Goal: Check status: Check status

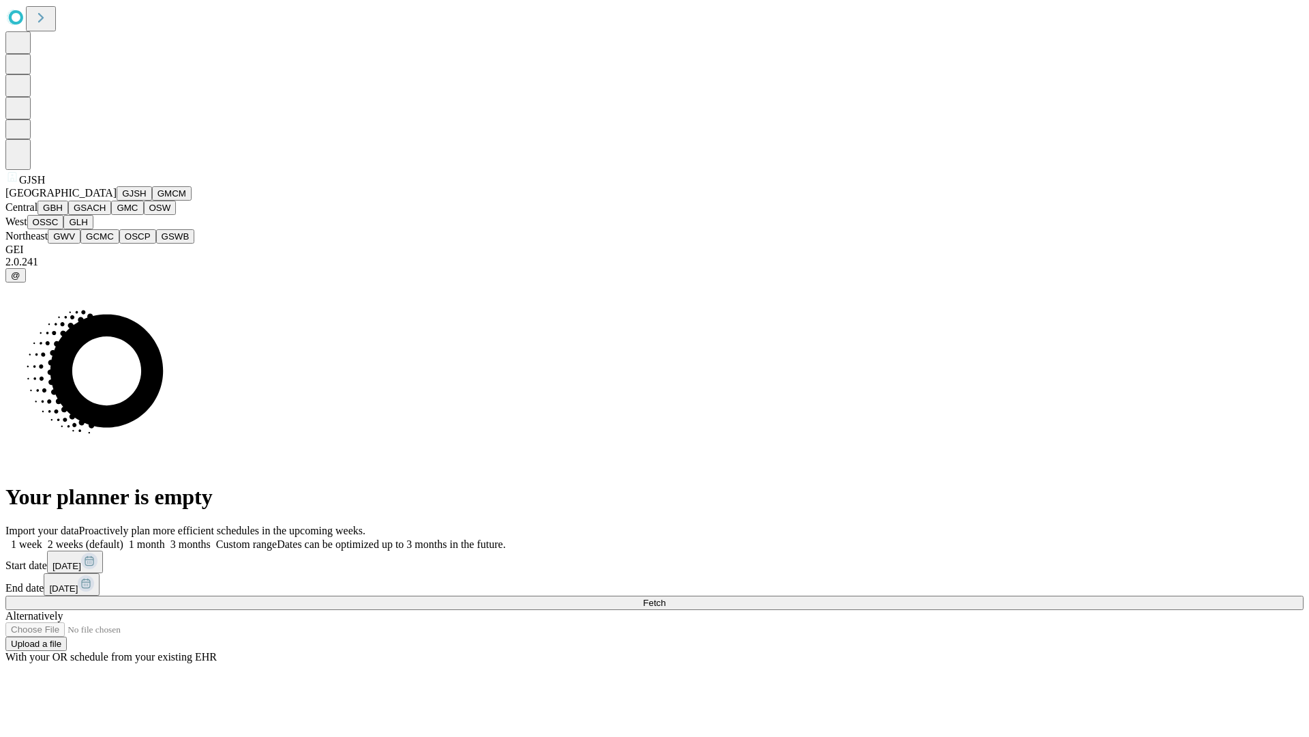
click at [117, 200] on button "GJSH" at bounding box center [134, 193] width 35 height 14
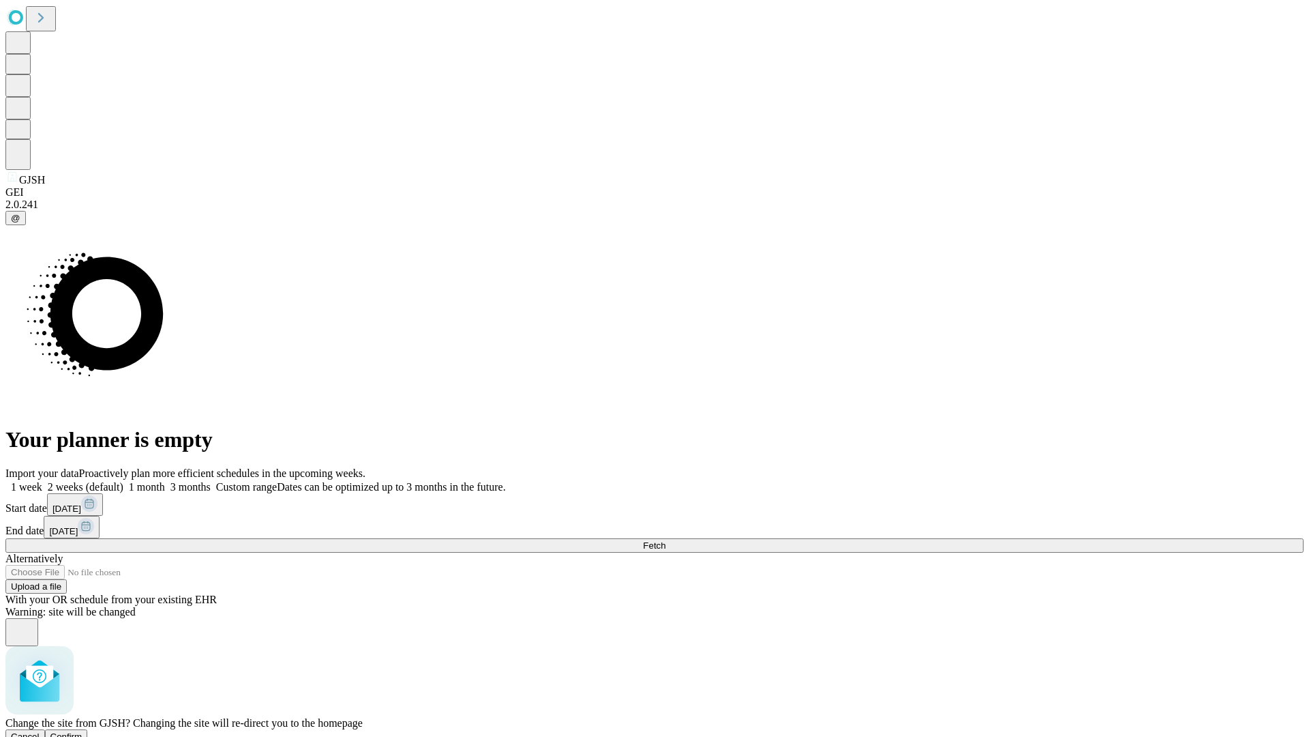
click at [83, 731] on span "Confirm" at bounding box center [66, 736] width 32 height 10
click at [123, 481] on label "2 weeks (default)" at bounding box center [82, 487] width 81 height 12
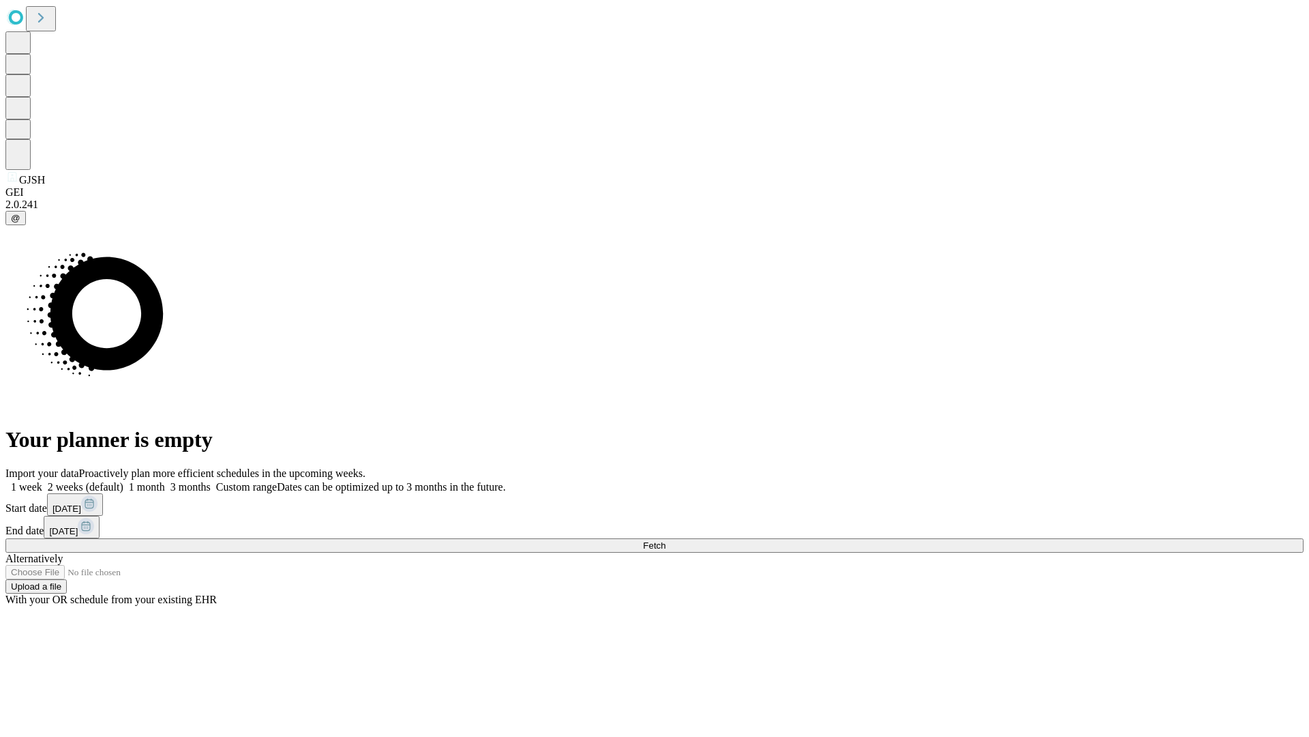
click at [666, 540] on span "Fetch" at bounding box center [654, 545] width 23 height 10
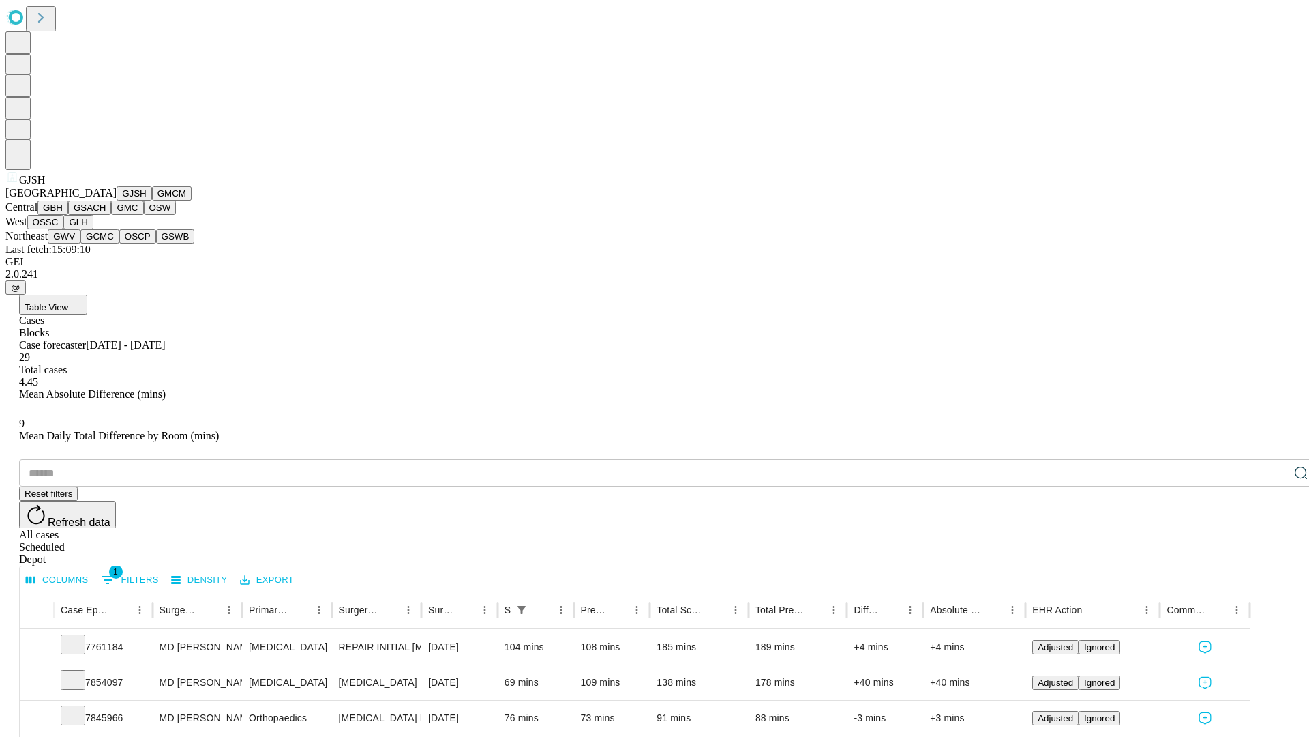
click at [152, 200] on button "GMCM" at bounding box center [172, 193] width 40 height 14
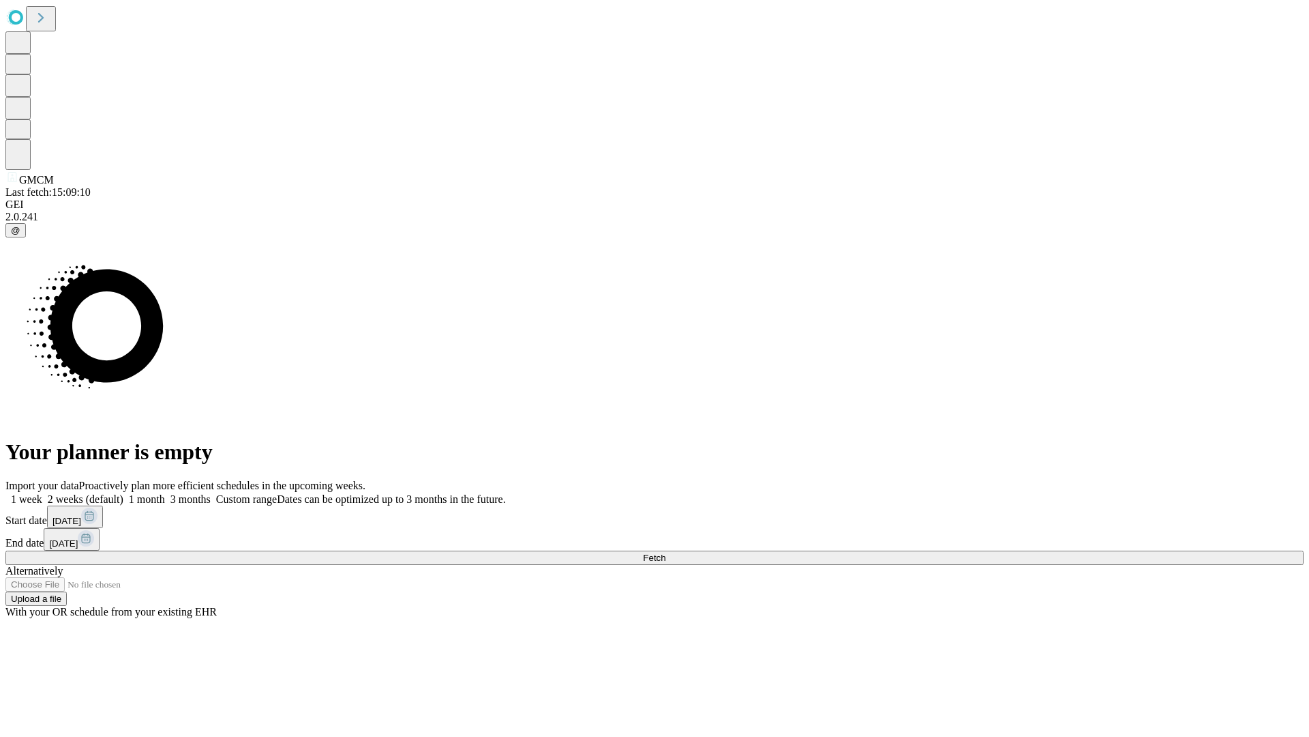
click at [123, 493] on label "2 weeks (default)" at bounding box center [82, 499] width 81 height 12
click at [666, 552] on span "Fetch" at bounding box center [654, 557] width 23 height 10
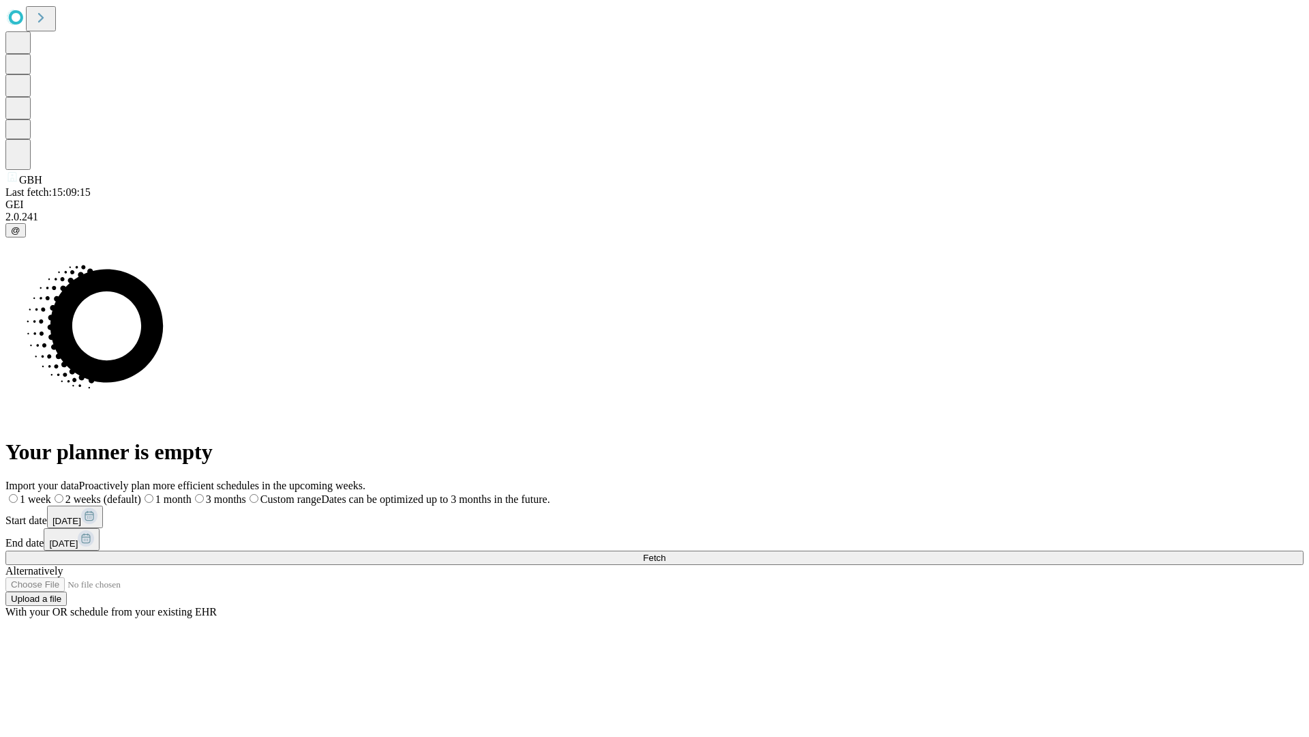
click at [141, 493] on label "2 weeks (default)" at bounding box center [96, 499] width 90 height 12
click at [666, 552] on span "Fetch" at bounding box center [654, 557] width 23 height 10
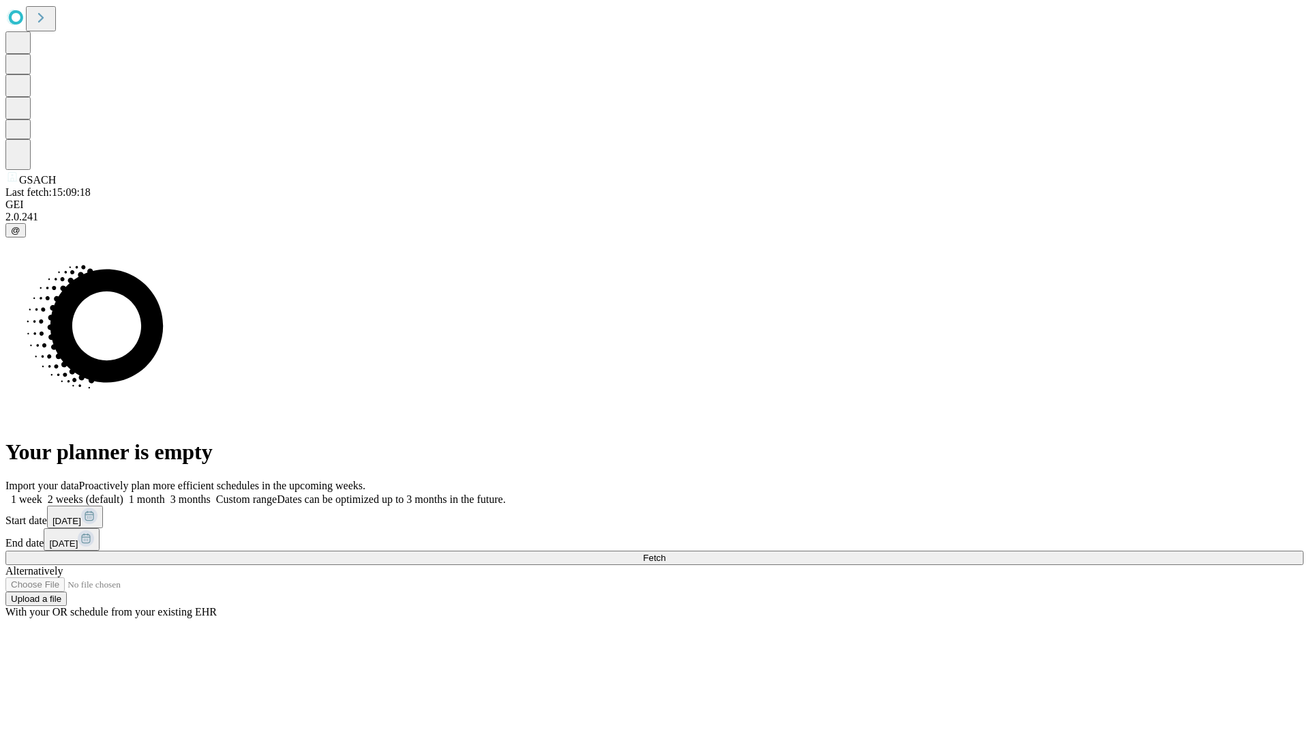
click at [123, 493] on label "2 weeks (default)" at bounding box center [82, 499] width 81 height 12
click at [666, 552] on span "Fetch" at bounding box center [654, 557] width 23 height 10
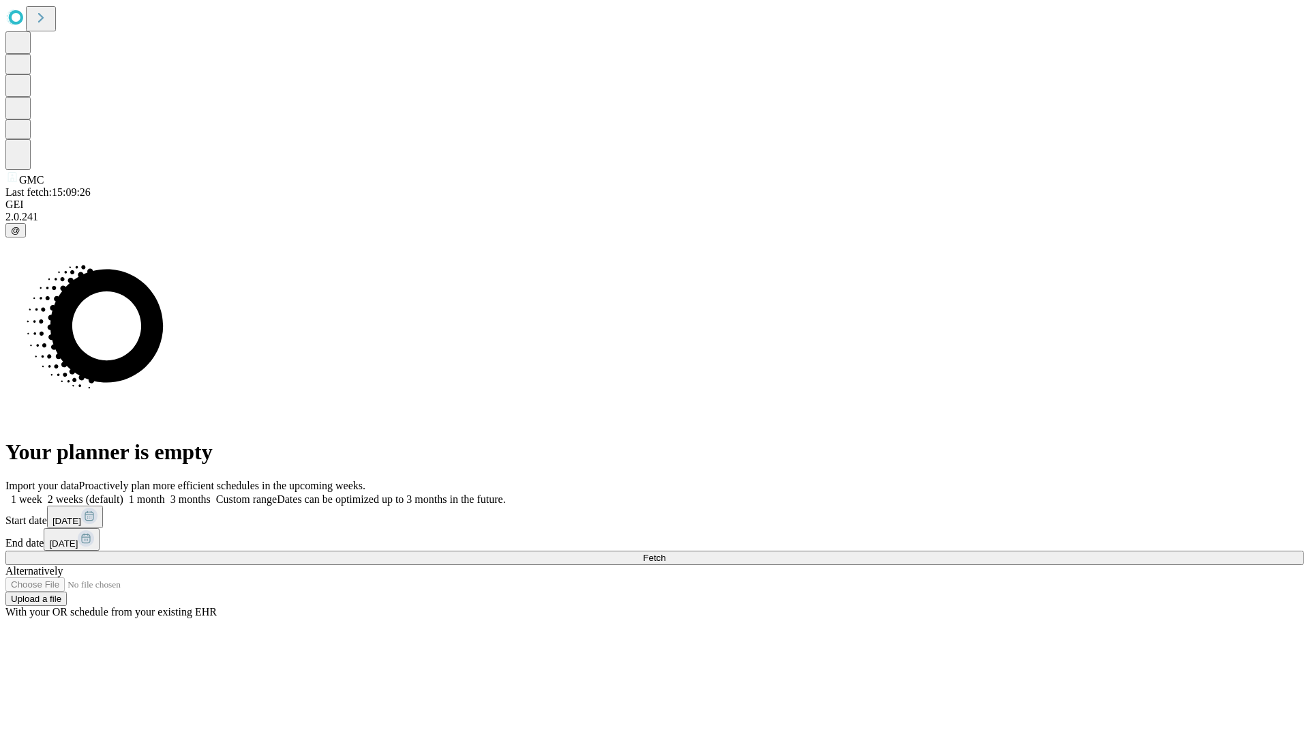
click at [666, 552] on span "Fetch" at bounding box center [654, 557] width 23 height 10
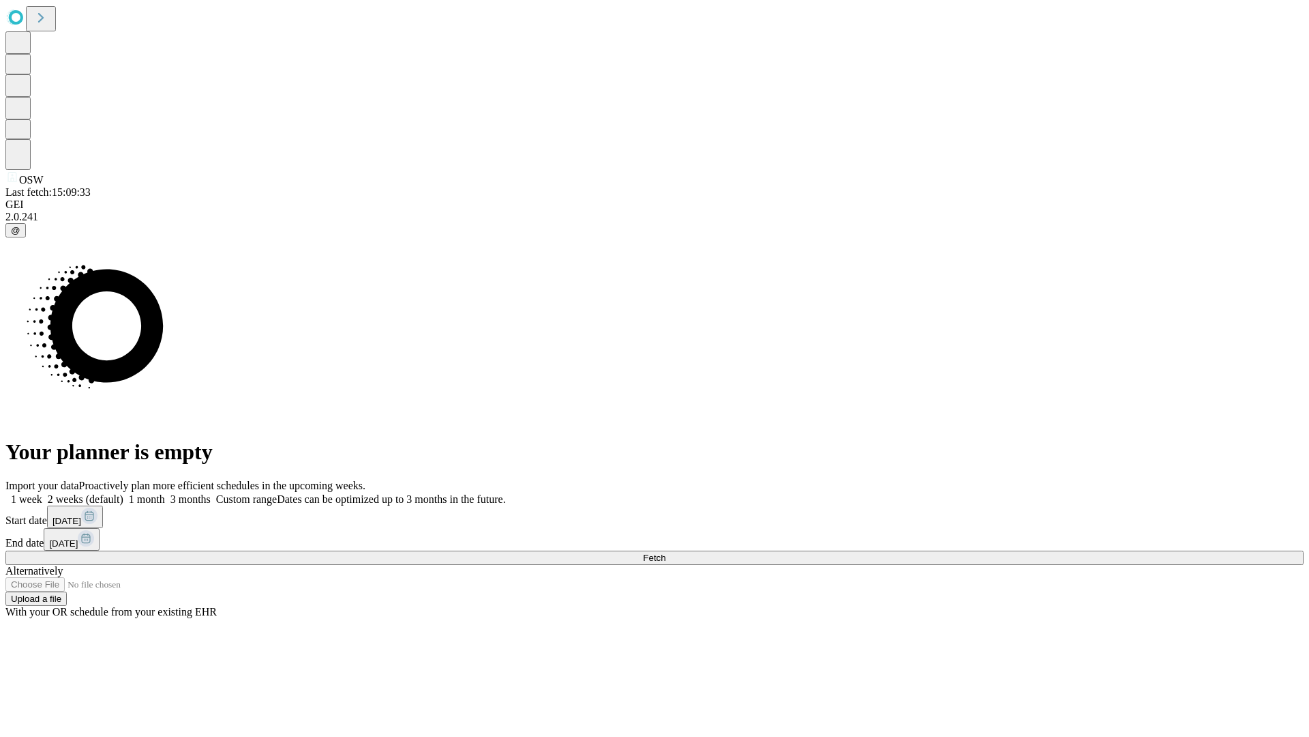
click at [123, 493] on label "2 weeks (default)" at bounding box center [82, 499] width 81 height 12
click at [666, 552] on span "Fetch" at bounding box center [654, 557] width 23 height 10
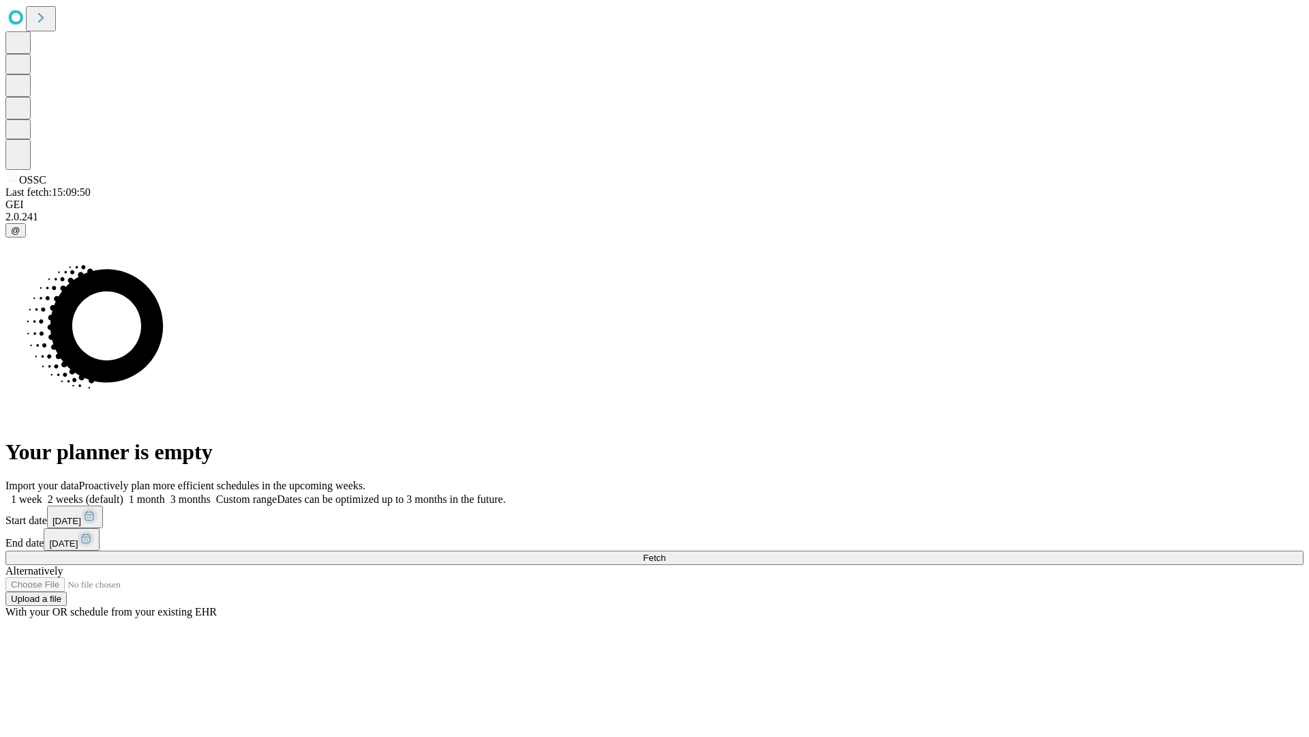
click at [123, 493] on label "2 weeks (default)" at bounding box center [82, 499] width 81 height 12
click at [666, 552] on span "Fetch" at bounding box center [654, 557] width 23 height 10
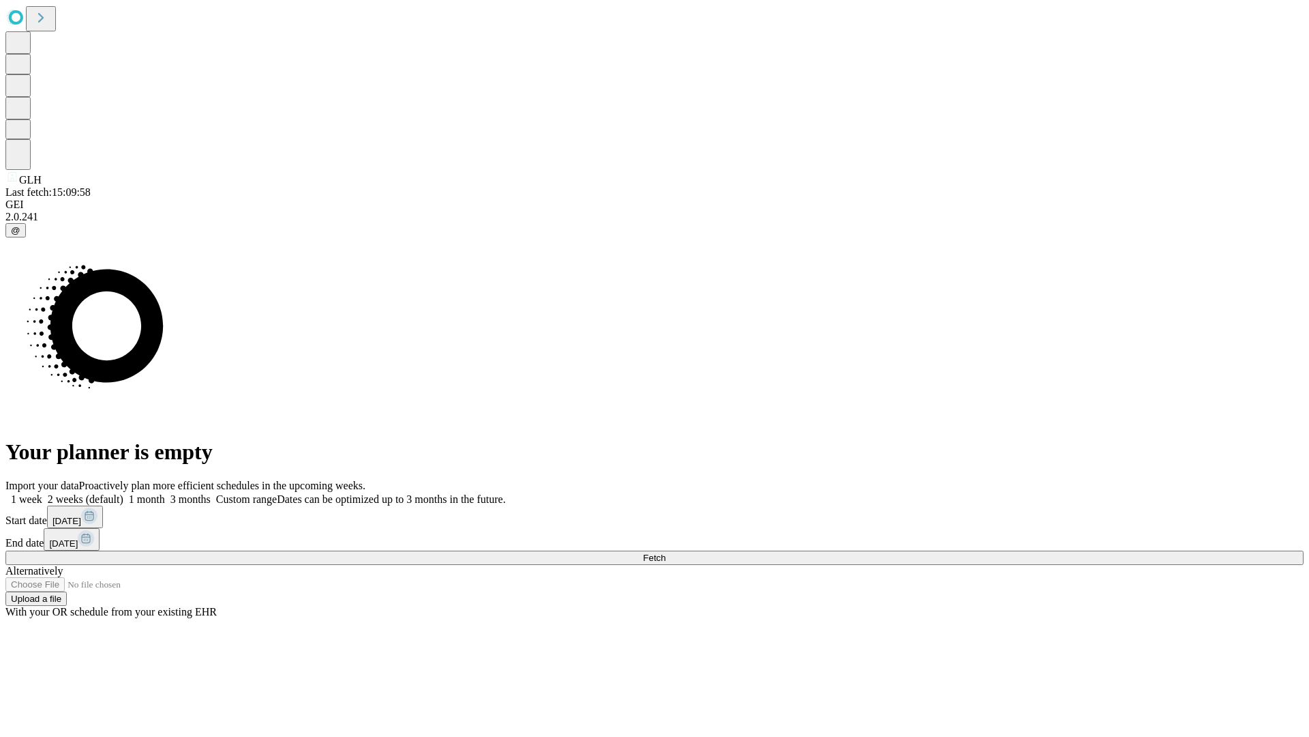
click at [123, 493] on label "2 weeks (default)" at bounding box center [82, 499] width 81 height 12
click at [666, 552] on span "Fetch" at bounding box center [654, 557] width 23 height 10
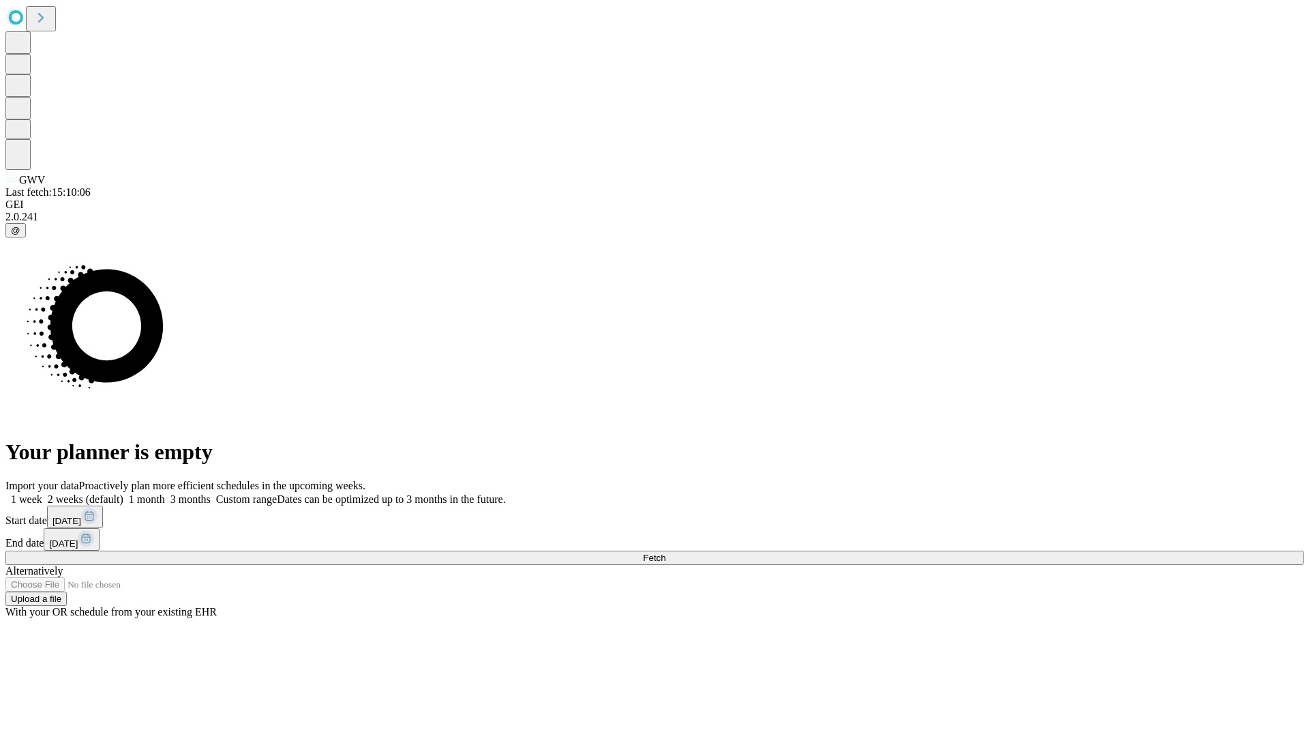
click at [666, 552] on span "Fetch" at bounding box center [654, 557] width 23 height 10
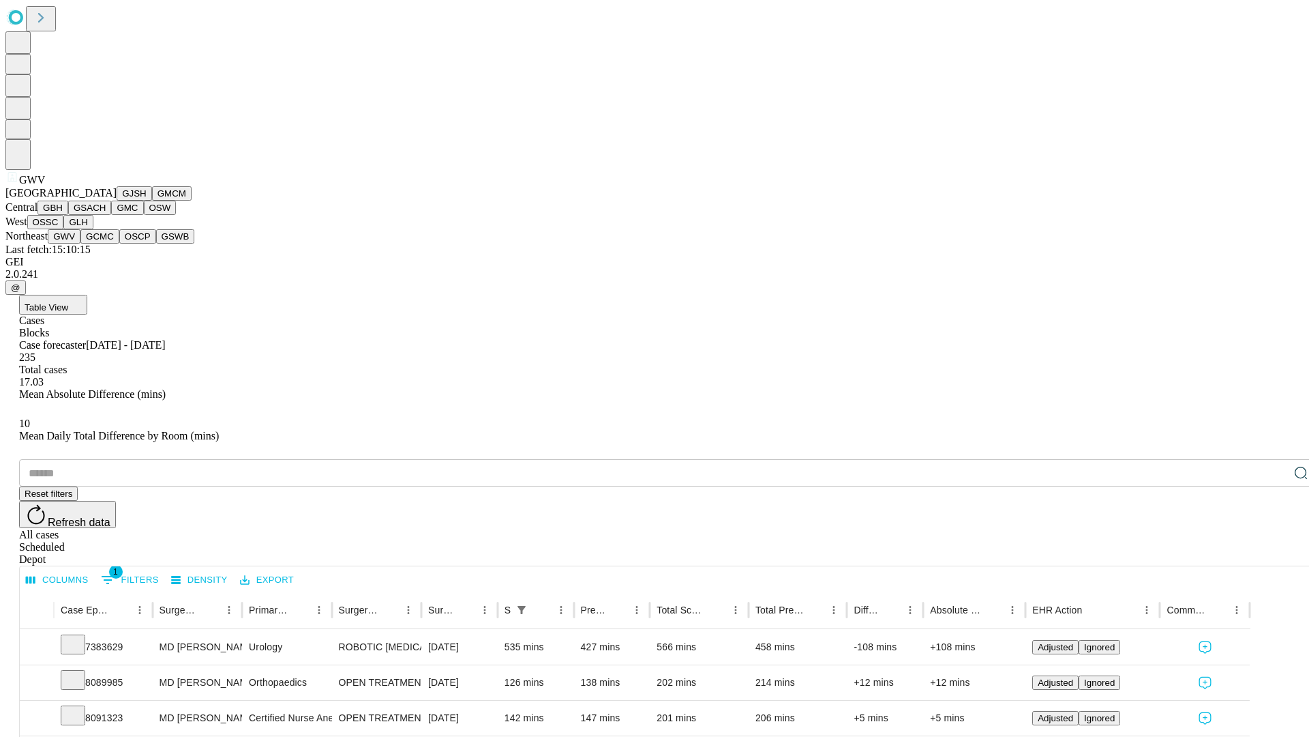
click at [106, 243] on button "GCMC" at bounding box center [99, 236] width 39 height 14
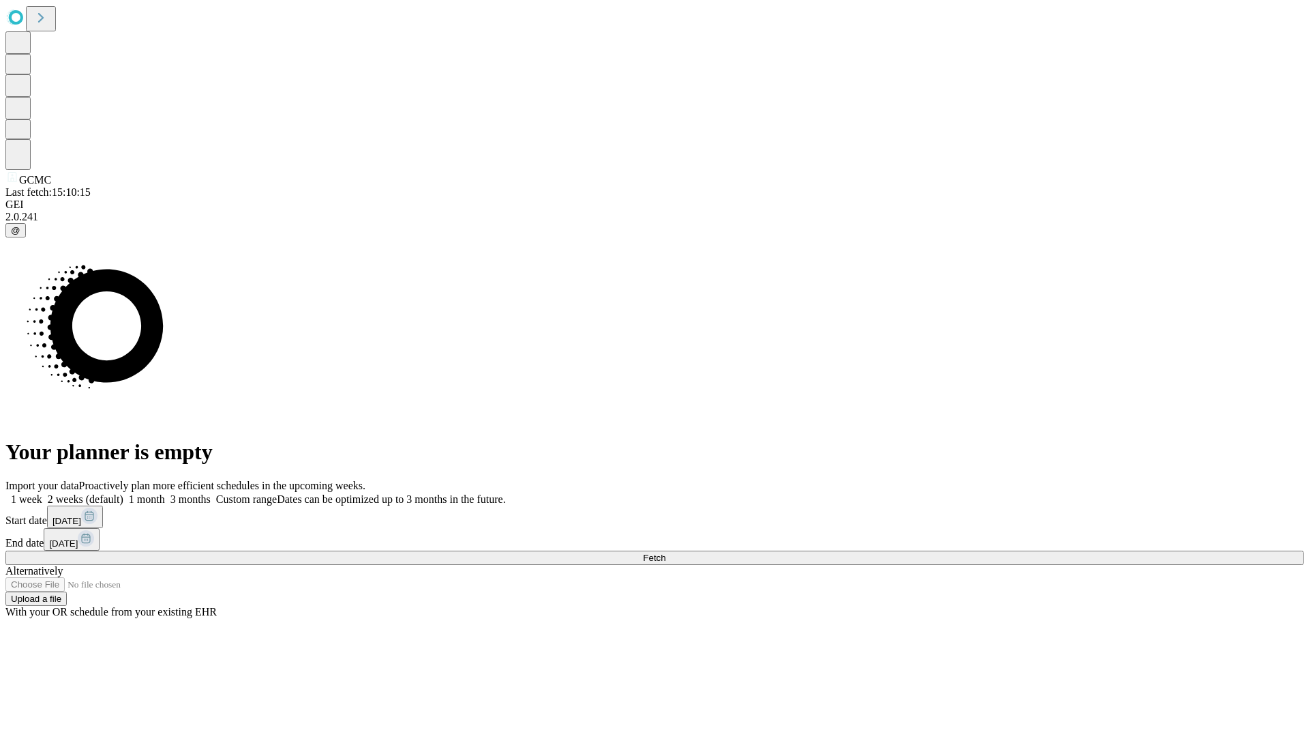
click at [123, 493] on label "2 weeks (default)" at bounding box center [82, 499] width 81 height 12
click at [666, 552] on span "Fetch" at bounding box center [654, 557] width 23 height 10
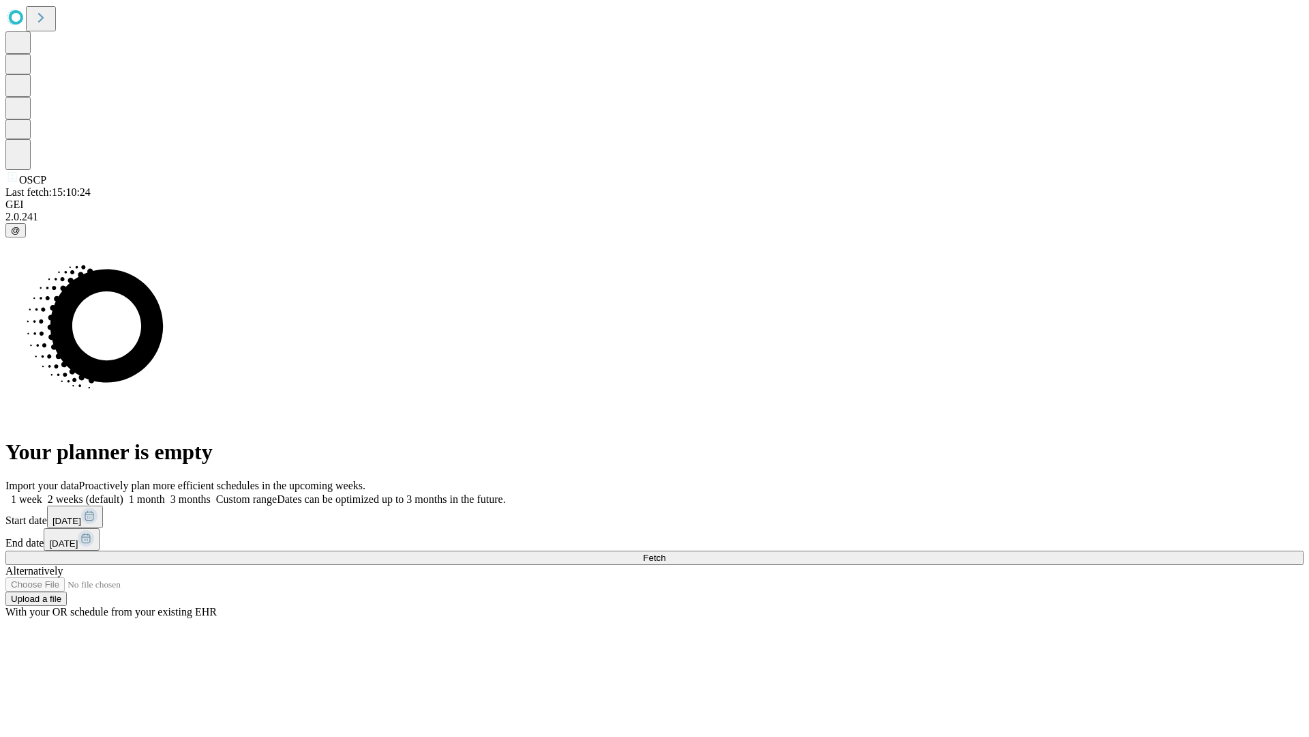
click at [666, 552] on span "Fetch" at bounding box center [654, 557] width 23 height 10
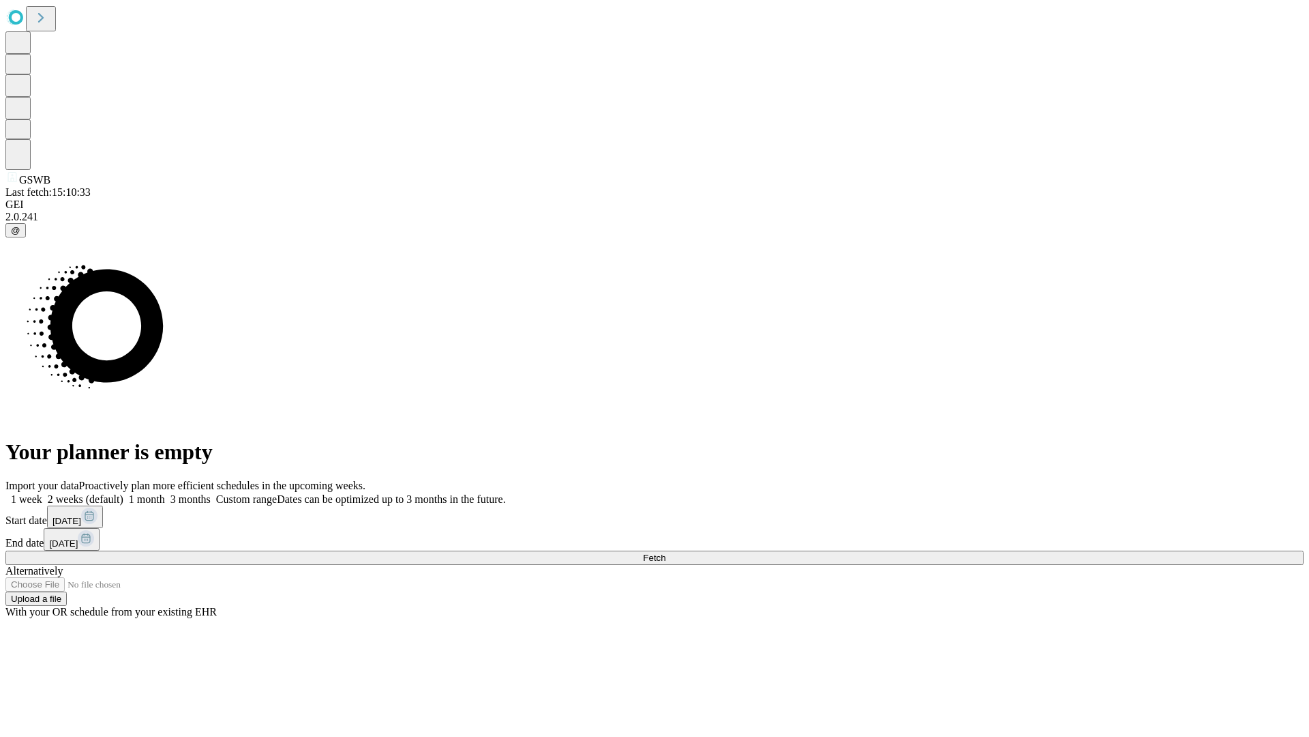
click at [123, 493] on label "2 weeks (default)" at bounding box center [82, 499] width 81 height 12
click at [666, 552] on span "Fetch" at bounding box center [654, 557] width 23 height 10
